Goal: Information Seeking & Learning: Learn about a topic

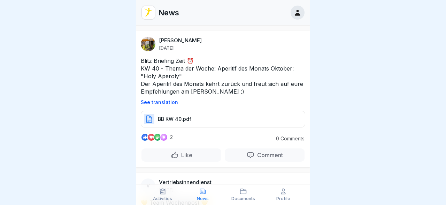
click at [310, 89] on div at bounding box center [223, 102] width 446 height 205
click at [310, 83] on div at bounding box center [223, 102] width 446 height 205
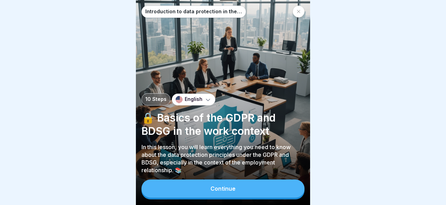
click at [215, 186] on div "Continue" at bounding box center [222, 188] width 25 height 6
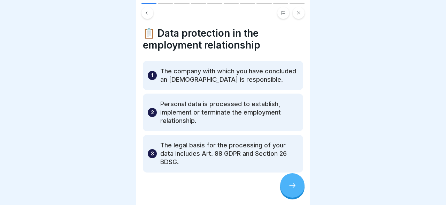
click at [289, 183] on icon at bounding box center [292, 185] width 8 height 8
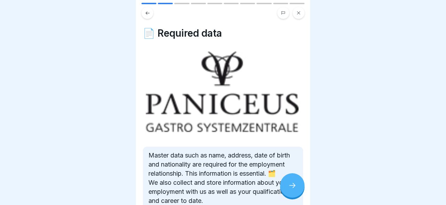
click at [293, 182] on icon at bounding box center [292, 185] width 8 height 8
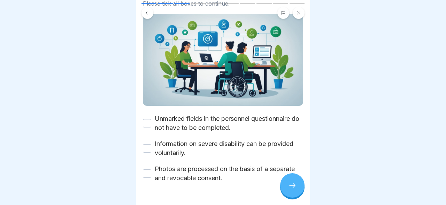
scroll to position [66, 0]
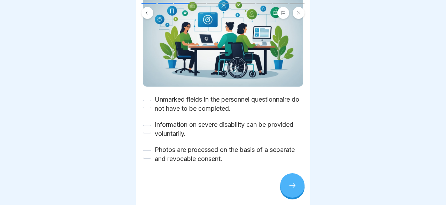
click at [147, 106] on button "Unmarked fields in the personnel questionnaire do not have to be completed." at bounding box center [147, 104] width 8 height 8
click at [147, 130] on button "Information on severe disability can be provided voluntarily." at bounding box center [147, 129] width 8 height 8
click at [148, 155] on button "Photos are processed on the basis of a separate and revocable consent." at bounding box center [147, 154] width 8 height 8
click at [286, 180] on div at bounding box center [292, 185] width 24 height 24
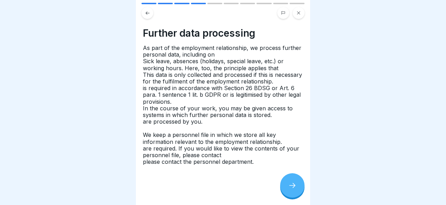
click at [294, 184] on icon at bounding box center [292, 185] width 8 height 8
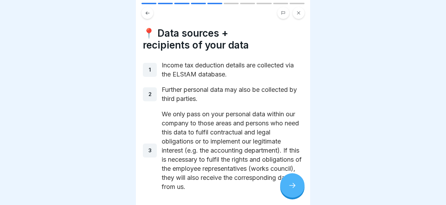
click at [293, 184] on icon at bounding box center [292, 185] width 8 height 8
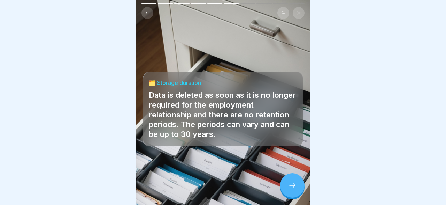
click at [292, 185] on icon at bounding box center [292, 185] width 8 height 8
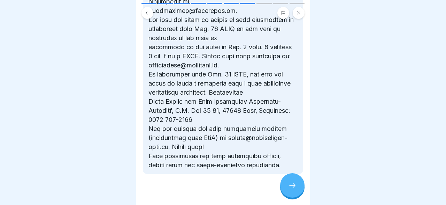
scroll to position [539, 0]
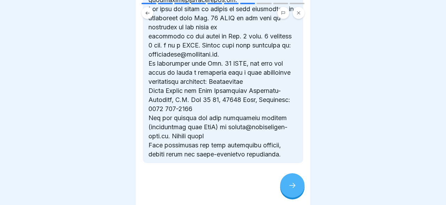
click at [290, 181] on div at bounding box center [292, 185] width 24 height 24
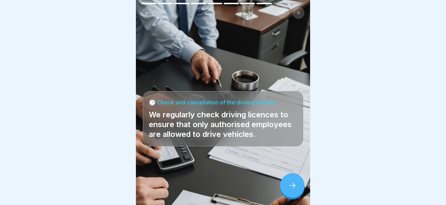
click at [290, 181] on div at bounding box center [292, 185] width 24 height 24
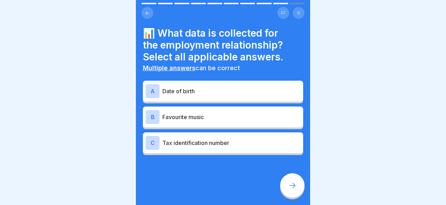
click at [152, 92] on div "A" at bounding box center [153, 91] width 14 height 14
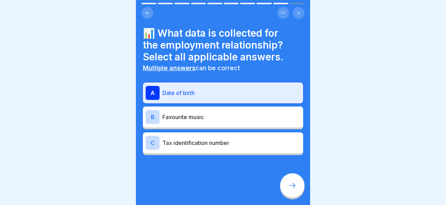
click at [154, 136] on div "C" at bounding box center [153, 143] width 14 height 14
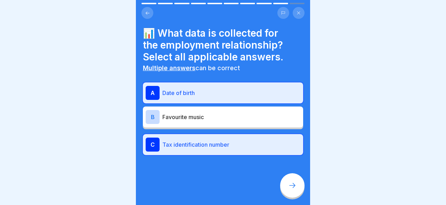
click at [296, 179] on div at bounding box center [292, 185] width 24 height 24
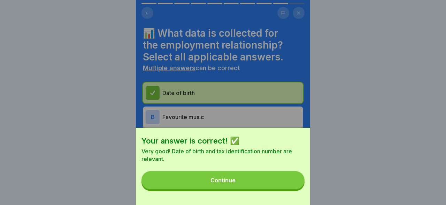
click at [240, 177] on button "Continue" at bounding box center [222, 180] width 163 height 18
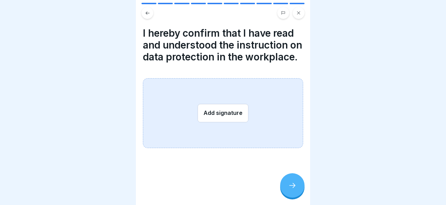
click at [217, 109] on button "Add signature" at bounding box center [223, 112] width 51 height 18
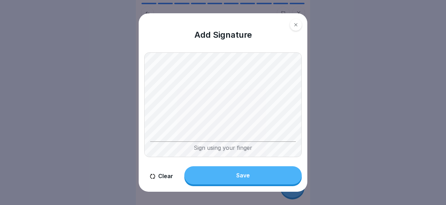
click at [237, 169] on button "Save" at bounding box center [242, 175] width 117 height 18
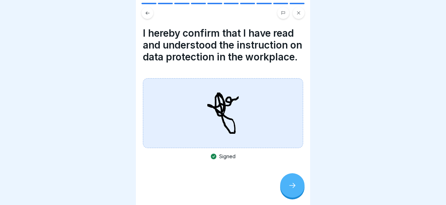
click at [292, 181] on div at bounding box center [292, 185] width 24 height 24
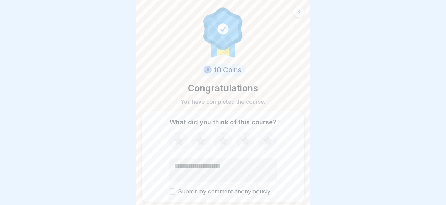
click at [180, 143] on icon at bounding box center [178, 140] width 9 height 9
click at [198, 142] on icon at bounding box center [200, 140] width 9 height 9
click at [228, 137] on icon at bounding box center [223, 141] width 18 height 18
click at [246, 140] on icon at bounding box center [245, 140] width 9 height 9
click at [266, 141] on icon at bounding box center [267, 140] width 9 height 9
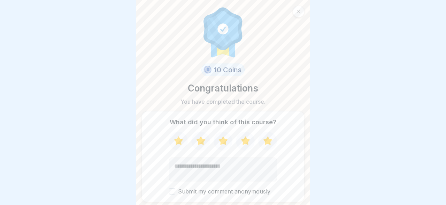
click at [170, 190] on button "Submit my comment anonymously" at bounding box center [172, 191] width 6 height 6
click at [184, 164] on textarea "Add comment (optional)" at bounding box center [223, 169] width 108 height 24
click at [227, 167] on textarea "**********" at bounding box center [223, 169] width 108 height 24
type textarea "**********"
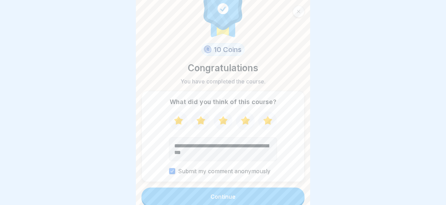
scroll to position [27, 0]
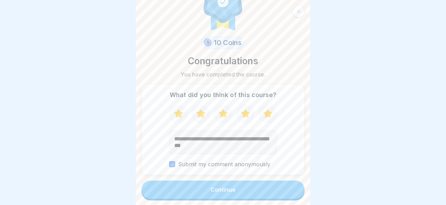
click at [238, 182] on button "Continue" at bounding box center [222, 189] width 163 height 18
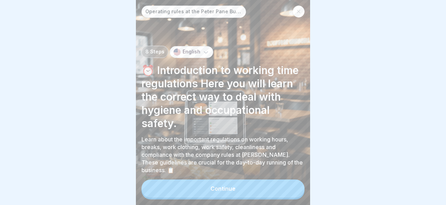
click at [233, 187] on div "Continue" at bounding box center [222, 188] width 25 height 6
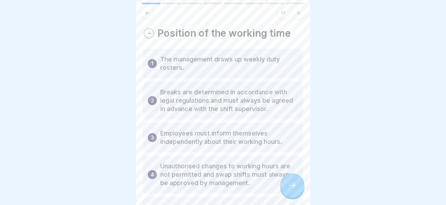
click at [298, 182] on div at bounding box center [292, 185] width 24 height 24
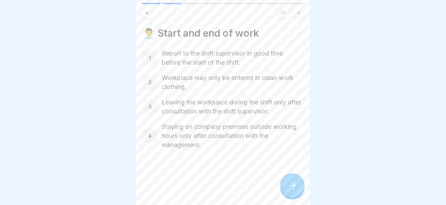
click at [294, 178] on div at bounding box center [292, 185] width 24 height 24
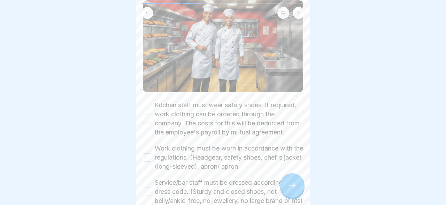
scroll to position [81, 0]
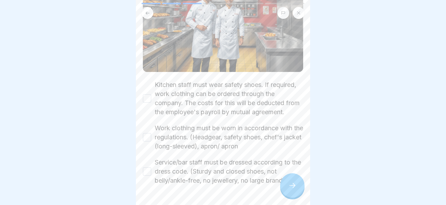
click at [147, 102] on button "Kitchen staff must wear safety shoes. If required, work clothing can be ordered…" at bounding box center [147, 98] width 8 height 8
click at [143, 141] on button "Work clothing must be worn in accordance with the regulations. (Headgear, safet…" at bounding box center [147, 137] width 8 height 8
click at [147, 175] on button "Service/bar staff must be dressed according to the dress code. (Sturdy and clos…" at bounding box center [147, 171] width 8 height 8
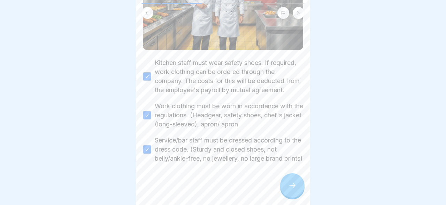
scroll to position [121, 0]
click at [294, 184] on icon at bounding box center [292, 185] width 8 height 8
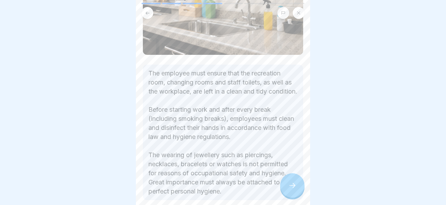
scroll to position [131, 0]
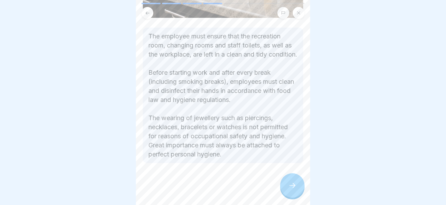
click at [293, 185] on icon at bounding box center [292, 185] width 8 height 8
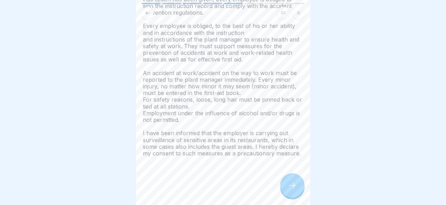
scroll to position [69, 0]
click at [296, 183] on icon at bounding box center [292, 185] width 8 height 8
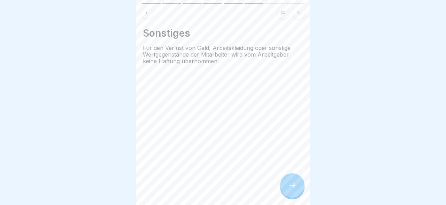
click at [296, 183] on icon at bounding box center [292, 185] width 8 height 8
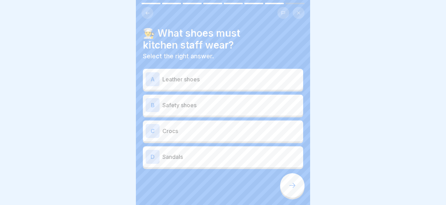
click at [171, 103] on p "Safety shoes" at bounding box center [231, 105] width 138 height 8
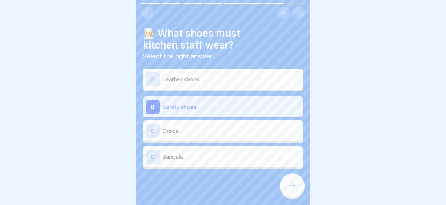
click at [292, 188] on icon at bounding box center [292, 185] width 8 height 8
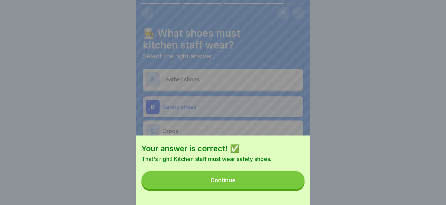
click at [235, 175] on button "Continue" at bounding box center [222, 180] width 163 height 18
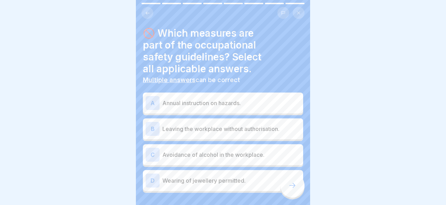
click at [184, 97] on div "A Annual instruction on hazards." at bounding box center [223, 103] width 155 height 14
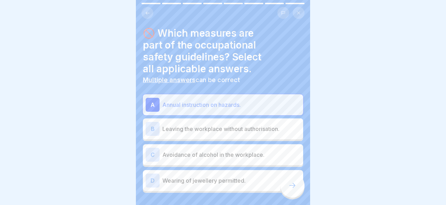
click at [156, 153] on div "C" at bounding box center [153, 154] width 14 height 14
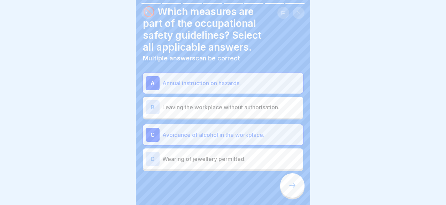
scroll to position [29, 0]
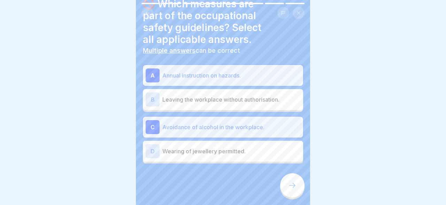
click at [296, 181] on div at bounding box center [292, 185] width 24 height 24
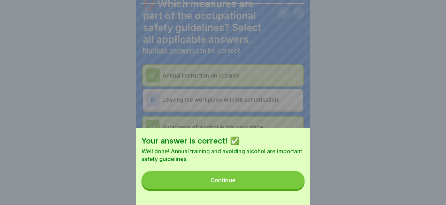
click at [277, 182] on button "Continue" at bounding box center [222, 180] width 163 height 18
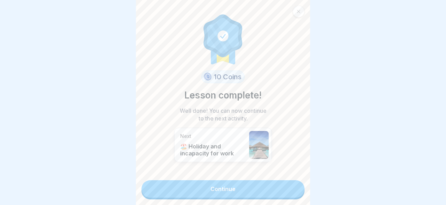
click at [235, 183] on link "Continue" at bounding box center [222, 188] width 163 height 17
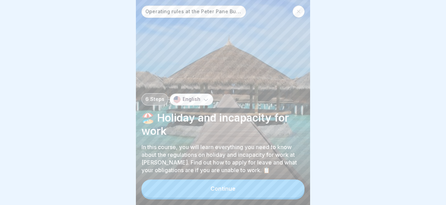
click at [234, 187] on div "Continue" at bounding box center [222, 188] width 25 height 6
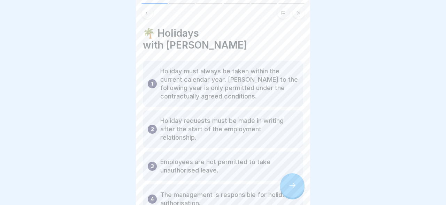
click at [234, 187] on div "4 The management is responsible for holiday authorisation." at bounding box center [223, 198] width 160 height 29
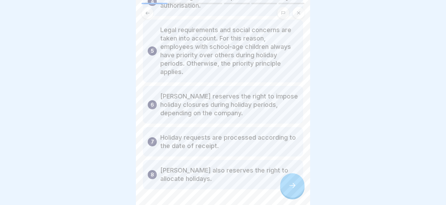
scroll to position [203, 0]
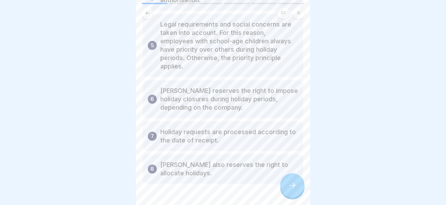
click at [292, 184] on icon at bounding box center [292, 185] width 8 height 8
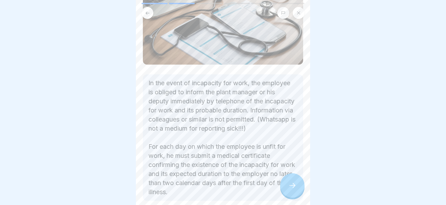
scroll to position [134, 0]
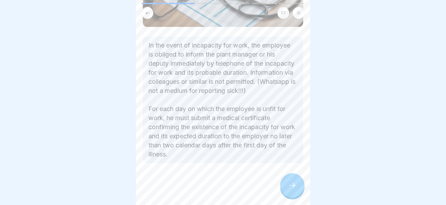
click at [293, 184] on icon at bounding box center [292, 185] width 8 height 8
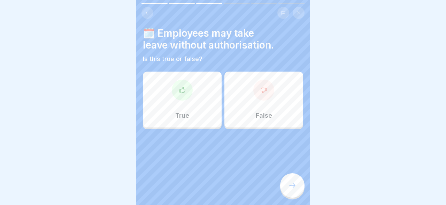
click at [265, 108] on div "False" at bounding box center [263, 99] width 79 height 56
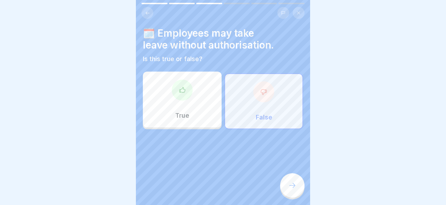
click at [290, 181] on div at bounding box center [292, 185] width 24 height 24
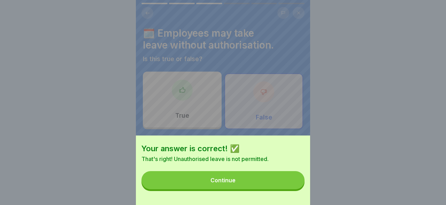
click at [276, 178] on button "Continue" at bounding box center [222, 180] width 163 height 18
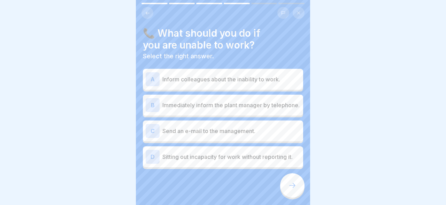
click at [241, 107] on p "Immediately inform the plant manager by telephone." at bounding box center [231, 105] width 138 height 8
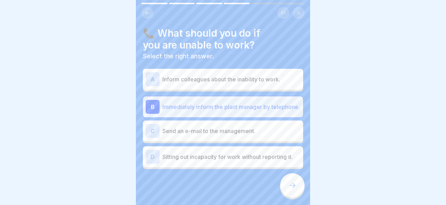
click at [290, 183] on icon at bounding box center [292, 185] width 8 height 8
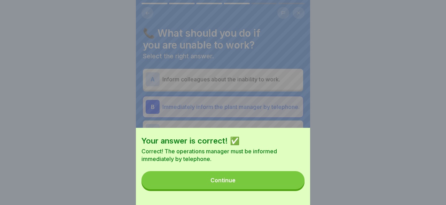
click at [262, 176] on button "Continue" at bounding box center [222, 180] width 163 height 18
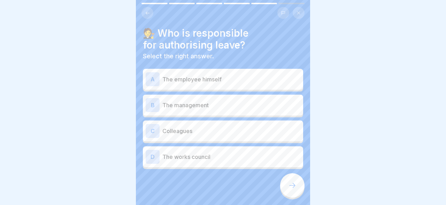
click at [217, 108] on p "The management" at bounding box center [231, 105] width 138 height 8
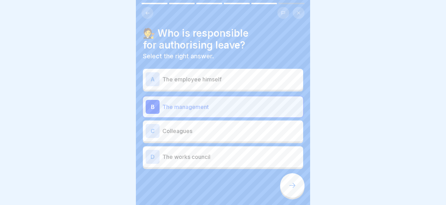
click at [287, 188] on div at bounding box center [292, 185] width 24 height 24
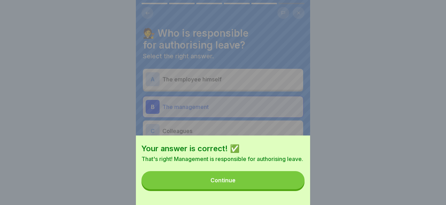
click at [281, 185] on button "Continue" at bounding box center [222, 180] width 163 height 18
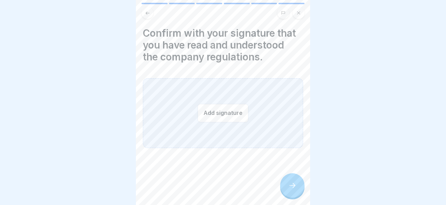
click at [232, 90] on div "Add signature" at bounding box center [223, 113] width 160 height 70
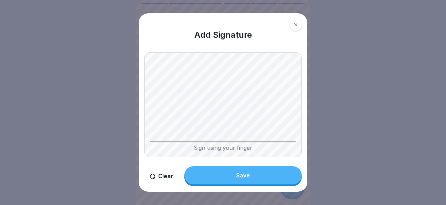
click at [239, 169] on button "Save" at bounding box center [242, 175] width 117 height 18
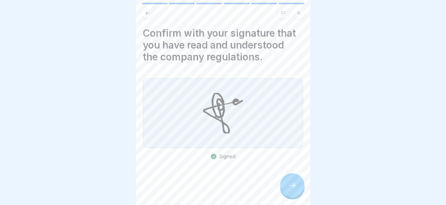
click at [301, 185] on div at bounding box center [292, 185] width 24 height 24
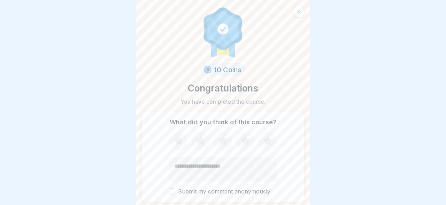
click at [177, 145] on icon at bounding box center [178, 141] width 18 height 18
click at [198, 142] on icon at bounding box center [200, 140] width 9 height 9
click at [226, 143] on icon at bounding box center [223, 141] width 18 height 18
click at [241, 143] on icon at bounding box center [245, 141] width 18 height 18
click at [266, 140] on icon at bounding box center [267, 140] width 9 height 9
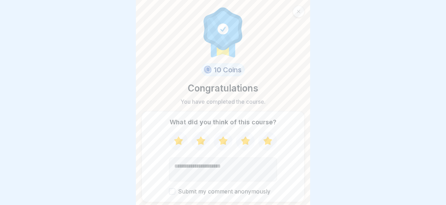
click at [221, 169] on textarea "Add comment (optional)" at bounding box center [223, 169] width 108 height 24
type textarea "**********"
click at [175, 193] on label "Submit my comment anonymously" at bounding box center [223, 191] width 108 height 7
click at [175, 193] on button "Submit my comment anonymously" at bounding box center [172, 191] width 6 height 6
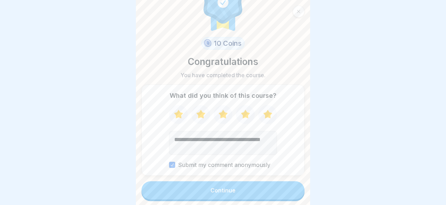
scroll to position [27, 0]
click at [260, 190] on button "Continue" at bounding box center [222, 189] width 163 height 18
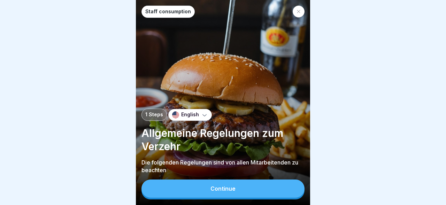
click at [223, 186] on div "Continue" at bounding box center [222, 188] width 25 height 6
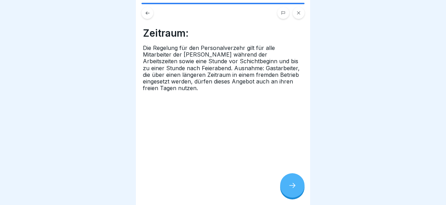
click at [291, 180] on div at bounding box center [292, 185] width 24 height 24
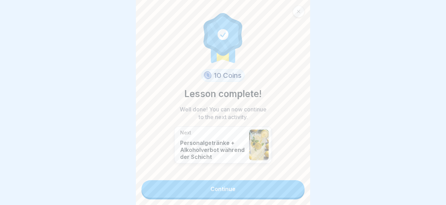
click at [259, 187] on link "Continue" at bounding box center [222, 188] width 163 height 17
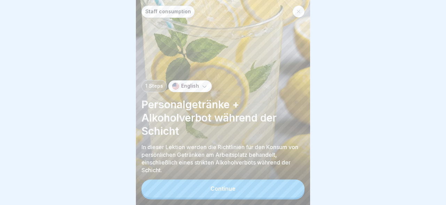
click at [259, 187] on button "Continue" at bounding box center [222, 188] width 163 height 18
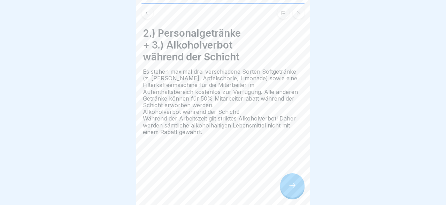
click at [290, 180] on div at bounding box center [292, 185] width 24 height 24
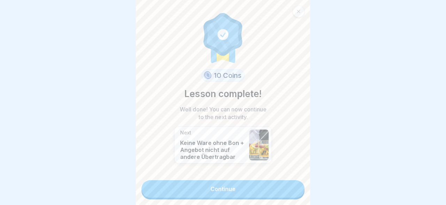
click at [273, 187] on link "Continue" at bounding box center [222, 188] width 163 height 17
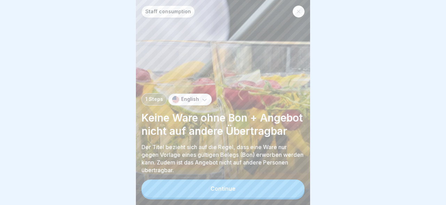
click at [267, 189] on button "Continue" at bounding box center [222, 188] width 163 height 18
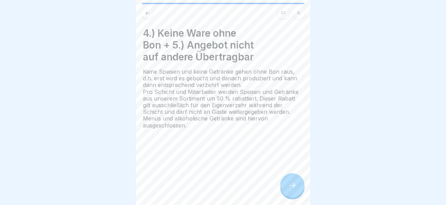
click at [289, 184] on icon at bounding box center [292, 185] width 8 height 8
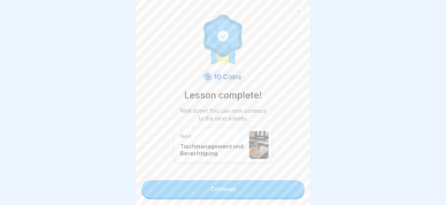
click at [248, 191] on link "Continue" at bounding box center [222, 188] width 163 height 17
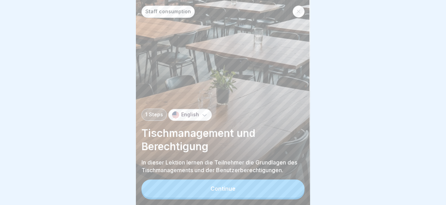
click at [201, 113] on icon at bounding box center [204, 114] width 7 height 7
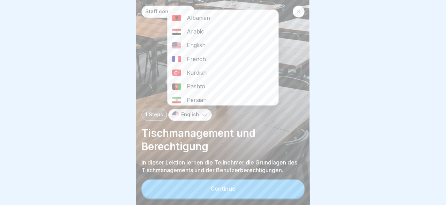
click at [197, 44] on div "English" at bounding box center [222, 46] width 111 height 14
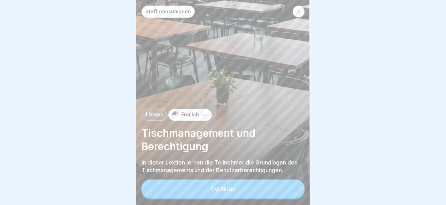
click at [228, 190] on div "Continue" at bounding box center [222, 188] width 25 height 6
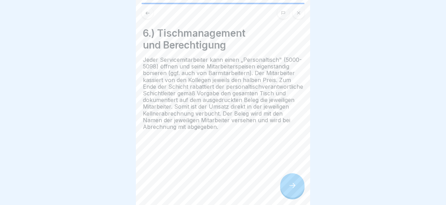
click at [293, 184] on icon at bounding box center [292, 185] width 8 height 8
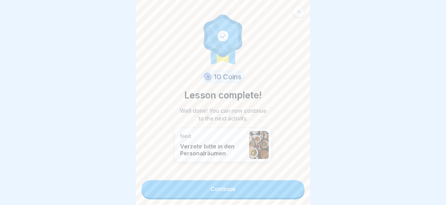
click at [282, 185] on link "Continue" at bounding box center [222, 188] width 163 height 17
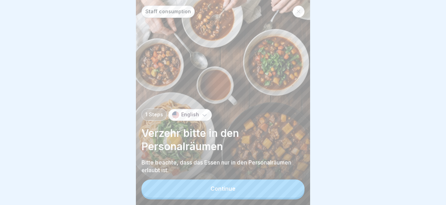
click at [274, 186] on button "Continue" at bounding box center [222, 188] width 163 height 18
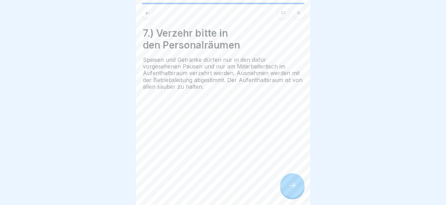
click at [297, 189] on div at bounding box center [292, 185] width 24 height 24
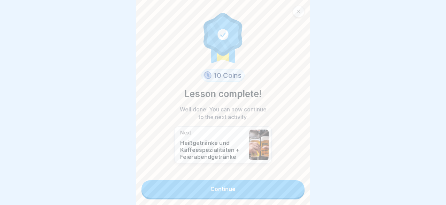
click at [278, 188] on link "Continue" at bounding box center [222, 188] width 163 height 17
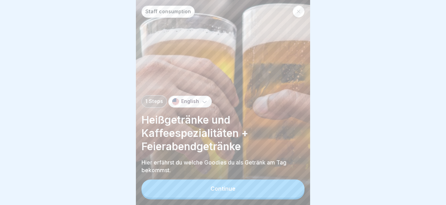
click at [268, 186] on button "Continue" at bounding box center [222, 188] width 163 height 18
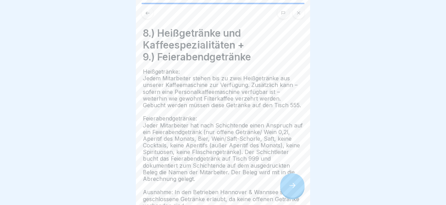
click at [287, 186] on div at bounding box center [292, 185] width 24 height 24
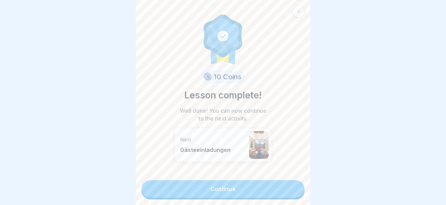
click at [275, 185] on link "Continue" at bounding box center [222, 188] width 163 height 17
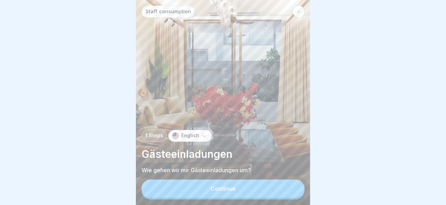
click at [275, 185] on button "Continue" at bounding box center [222, 188] width 163 height 18
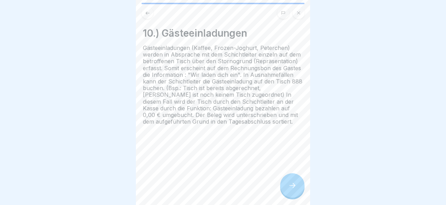
click at [283, 185] on div at bounding box center [292, 185] width 24 height 24
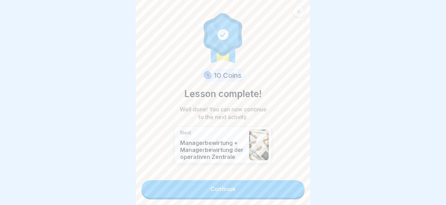
click at [283, 185] on link "Continue" at bounding box center [222, 188] width 163 height 17
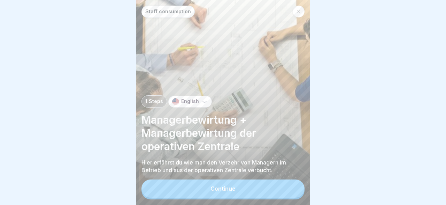
click at [283, 185] on button "Continue" at bounding box center [222, 188] width 163 height 18
